Goal: Task Accomplishment & Management: Manage account settings

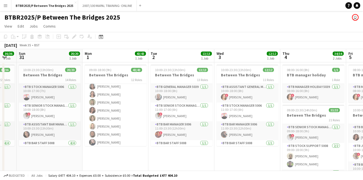
scroll to position [26, 0]
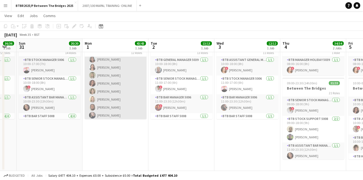
click at [126, 96] on app-card-role "BTB Bar Staff 5008 25/25 16:00-18:00 (2h) [PERSON_NAME] [PERSON_NAME] [PERSON_N…" at bounding box center [116, 15] width 62 height 211
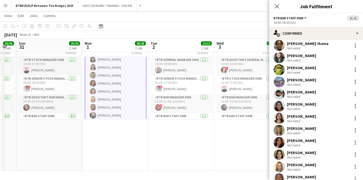
scroll to position [163, 0]
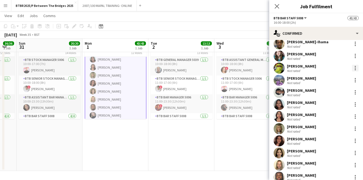
click at [356, 67] on div at bounding box center [355, 68] width 7 height 7
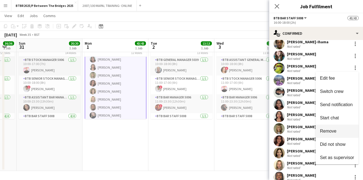
click at [339, 131] on span "Remove" at bounding box center [337, 131] width 34 height 5
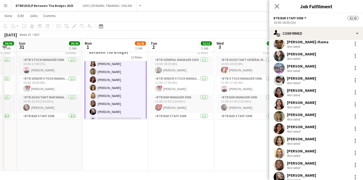
scroll to position [194, 0]
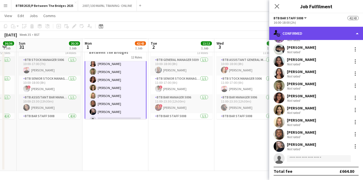
click at [321, 35] on div "single-neutral-actions-check-2 Confirmed" at bounding box center [316, 33] width 94 height 13
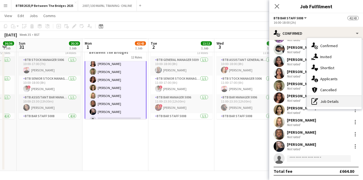
click at [332, 104] on div "pen-write Job Details" at bounding box center [334, 101] width 55 height 11
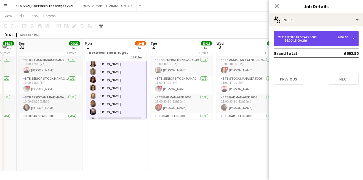
click at [329, 45] on div "25 x BTB Bar Staff 5008 £692.50 16:00-18:00 (2h)" at bounding box center [315, 38] width 85 height 15
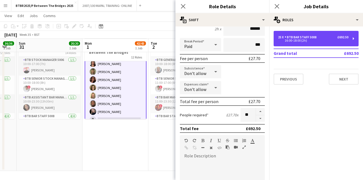
scroll to position [58, 0]
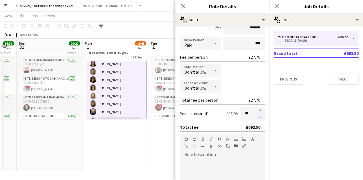
click at [260, 118] on button "button" at bounding box center [260, 117] width 9 height 7
type input "**"
click at [155, 20] on app-page-menu "View Day view expanded Day view collapsed Month view Date picker Jump to [DATE]…" at bounding box center [181, 16] width 363 height 10
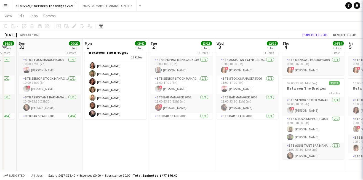
scroll to position [407, 0]
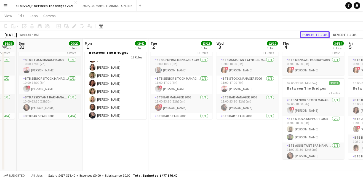
click at [308, 35] on button "Publish 1 job" at bounding box center [314, 34] width 29 height 7
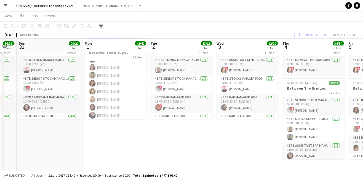
scroll to position [402, 0]
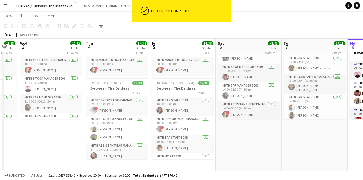
drag, startPoint x: 308, startPoint y: 45, endPoint x: 101, endPoint y: 82, distance: 209.3
click at [101, 82] on app-calendar-viewport "Fri 29 31/31 2 Jobs Sat 30 36/36 1 Job Sun 31 20/20 1 Job Mon 1 42/42 1 Job Tue…" at bounding box center [181, 83] width 363 height 176
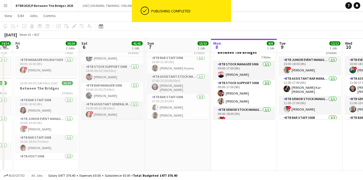
drag, startPoint x: 306, startPoint y: 45, endPoint x: 180, endPoint y: 66, distance: 127.9
click at [180, 66] on app-calendar-viewport "Tue 2 13/13 1 Job Wed 3 12/12 1 Job Thu 4 34/34 2 Jobs Fri 5 36/36 2 Jobs Sat 6…" at bounding box center [181, 83] width 363 height 176
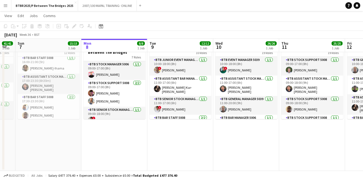
drag, startPoint x: 242, startPoint y: 47, endPoint x: 159, endPoint y: 45, distance: 82.7
click at [159, 45] on app-calendar-viewport "Wed 3 12/12 1 Job Thu 4 34/34 2 Jobs Fri 5 36/36 2 Jobs Sat 6 41/41 1 Job Sun 7…" at bounding box center [181, 83] width 363 height 176
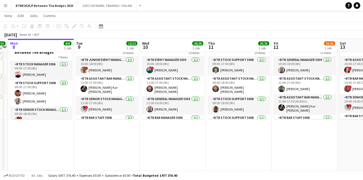
scroll to position [0, 190]
drag, startPoint x: 277, startPoint y: 47, endPoint x: 156, endPoint y: 51, distance: 120.8
click at [156, 51] on app-calendar-viewport "Fri 5 36/36 2 Jobs Sat 6 41/41 1 Job Sun 7 15/15 1 Job Mon 8 8/8 1 Job Tue 9 12…" at bounding box center [181, 83] width 363 height 176
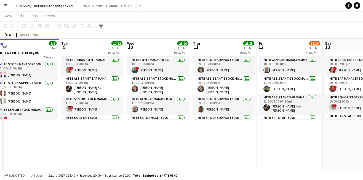
scroll to position [0, 207]
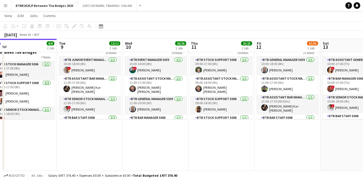
drag, startPoint x: 290, startPoint y: 48, endPoint x: 274, endPoint y: 48, distance: 16.8
click at [274, 48] on app-calendar-viewport "Fri 5 36/36 2 Jobs Sat 6 41/41 1 Job Sun 7 15/15 1 Job Mon 8 8/8 1 Job Tue 9 12…" at bounding box center [181, 83] width 363 height 176
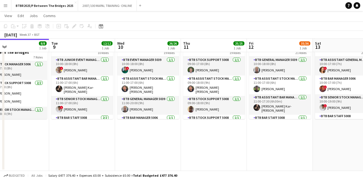
scroll to position [0, 215]
drag, startPoint x: 294, startPoint y: 43, endPoint x: 286, endPoint y: 43, distance: 8.0
click at [286, 43] on app-calendar-viewport "Fri 5 36/36 2 Jobs Sat 6 41/41 1 Job Sun 7 15/15 1 Job Mon 8 8/8 1 Job Tue 9 12…" at bounding box center [181, 83] width 363 height 176
